Goal: Information Seeking & Learning: Learn about a topic

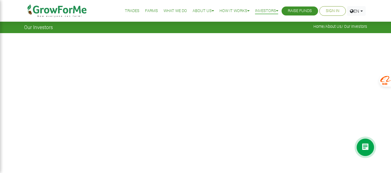
click at [130, 12] on link "Trades" at bounding box center [132, 11] width 15 height 6
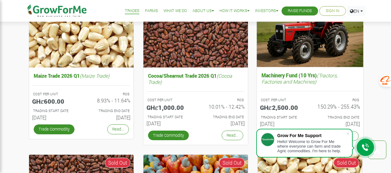
scroll to position [278, 0]
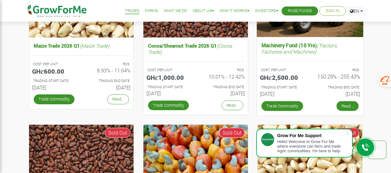
click at [343, 109] on link "Read..." at bounding box center [348, 106] width 22 height 10
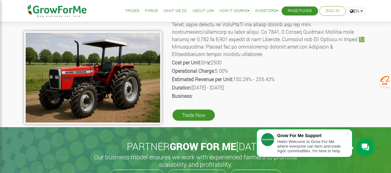
scroll to position [124, 0]
